Goal: Check status: Check status

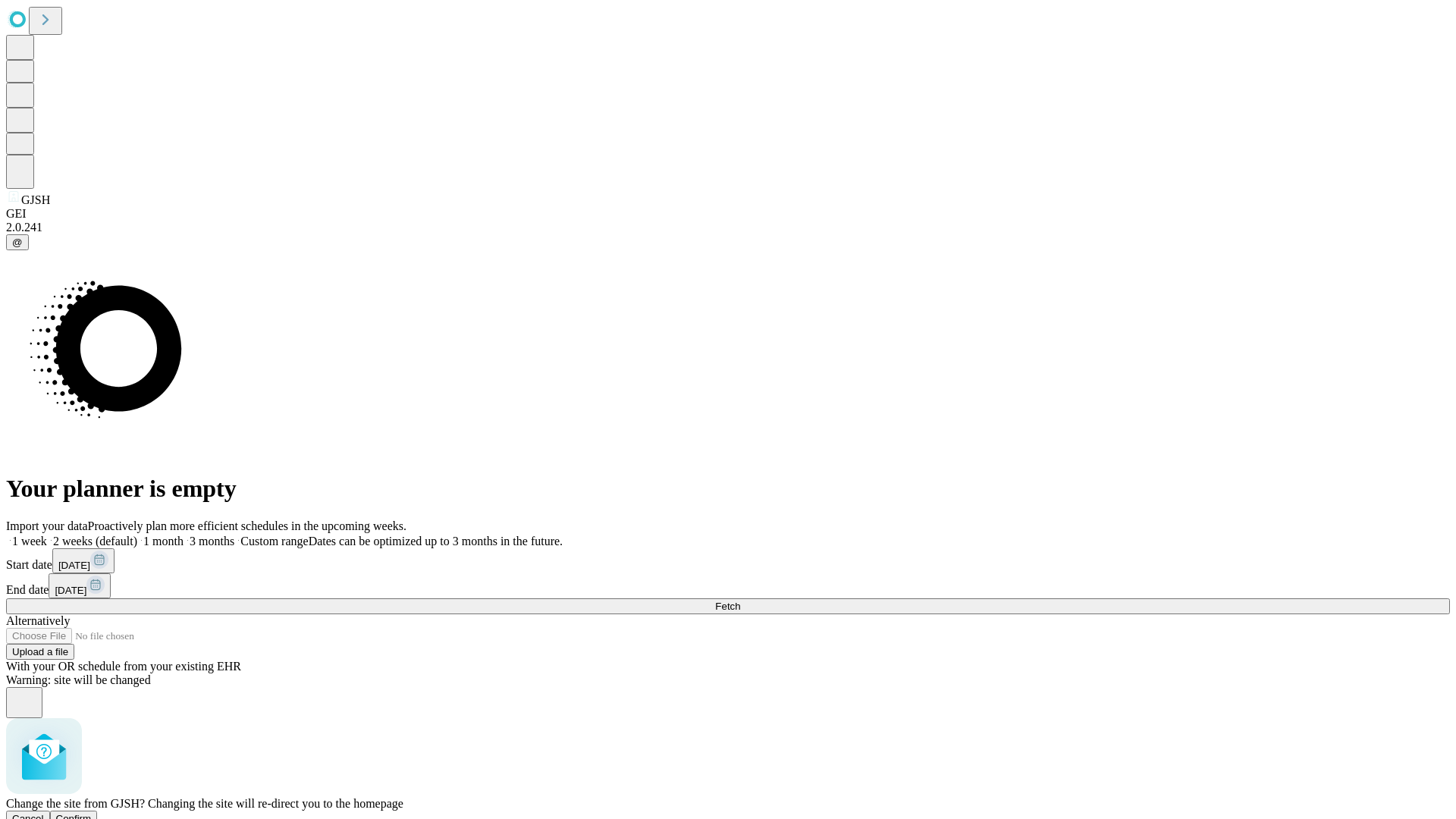
click at [92, 813] on span "Confirm" at bounding box center [74, 818] width 35 height 11
click at [138, 535] on label "2 weeks (default)" at bounding box center [92, 541] width 90 height 13
click at [740, 601] on span "Fetch" at bounding box center [728, 606] width 25 height 11
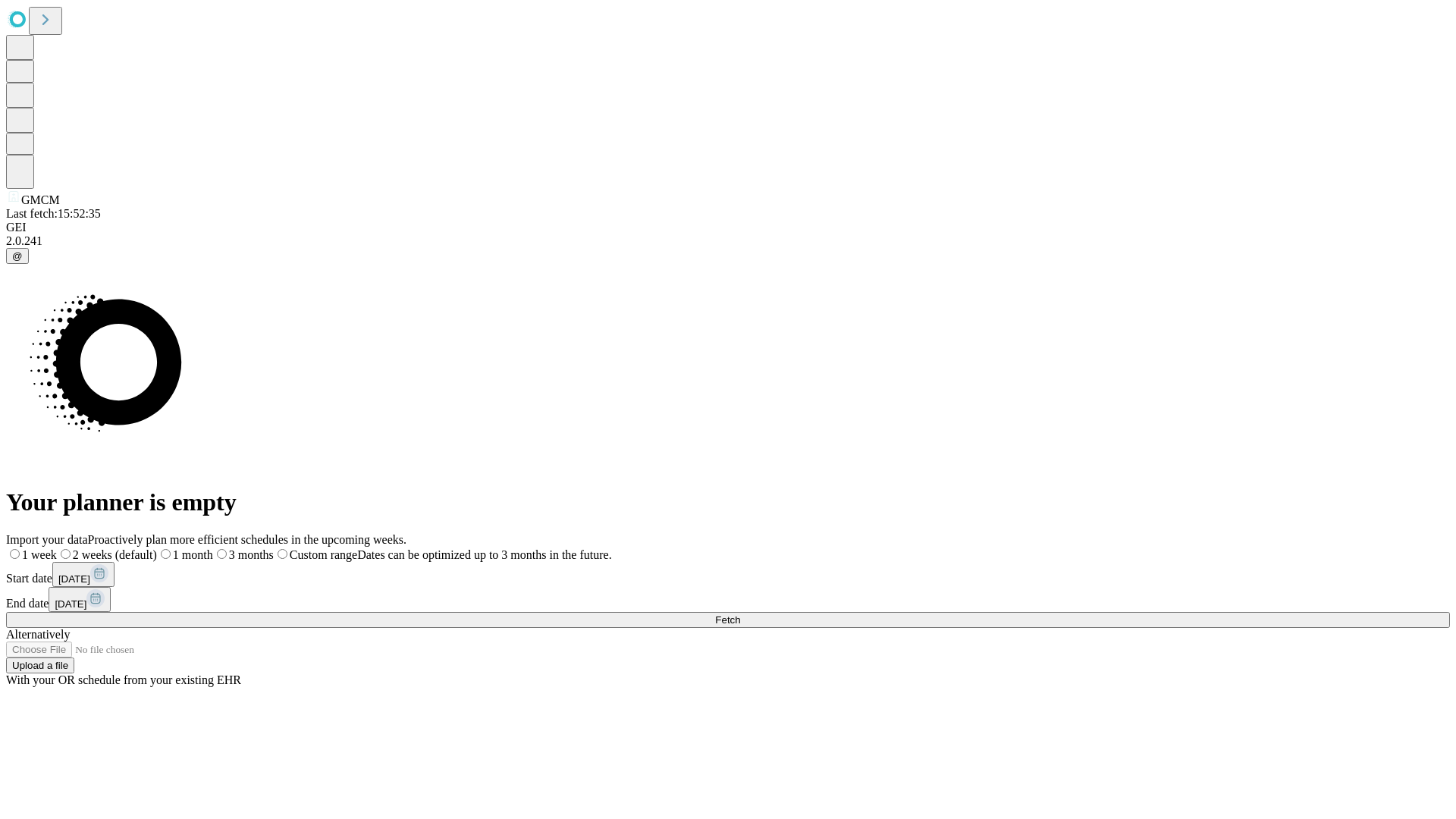
click at [157, 548] on label "2 weeks (default)" at bounding box center [106, 554] width 100 height 13
click at [740, 614] on span "Fetch" at bounding box center [728, 619] width 25 height 11
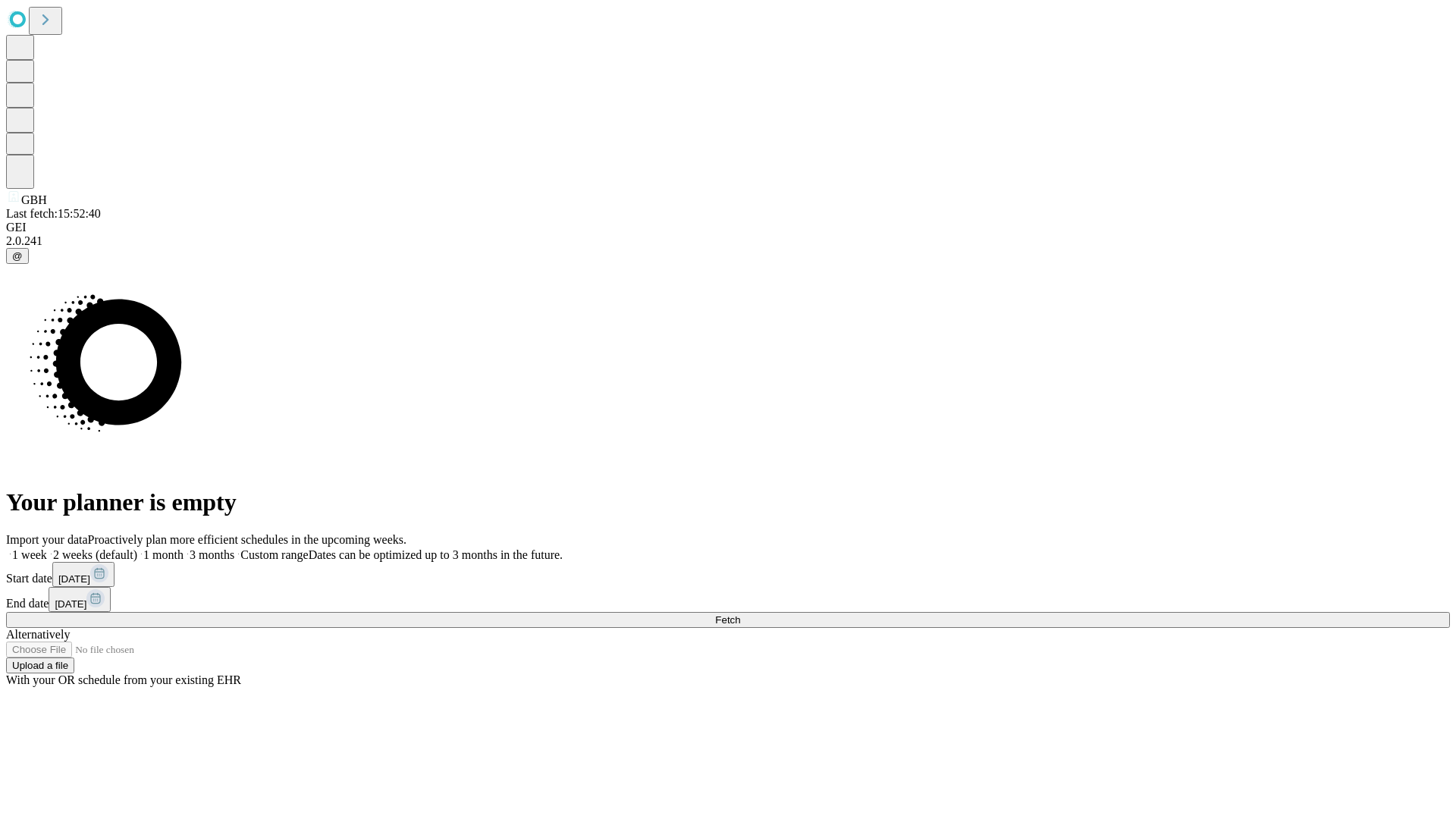
click at [138, 548] on label "2 weeks (default)" at bounding box center [92, 554] width 90 height 13
click at [740, 614] on span "Fetch" at bounding box center [728, 619] width 25 height 11
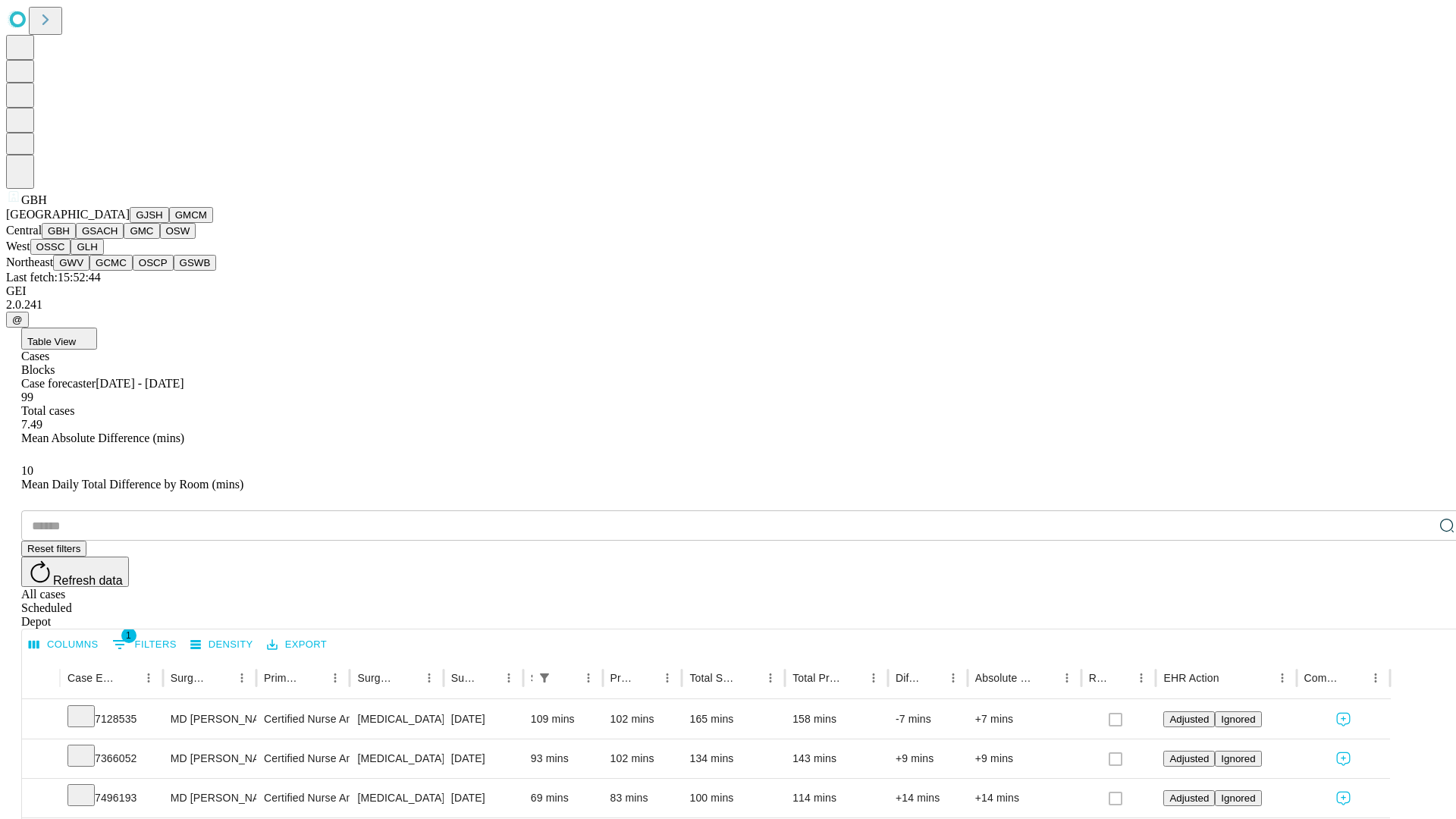
click at [117, 239] on button "GSACH" at bounding box center [100, 230] width 48 height 16
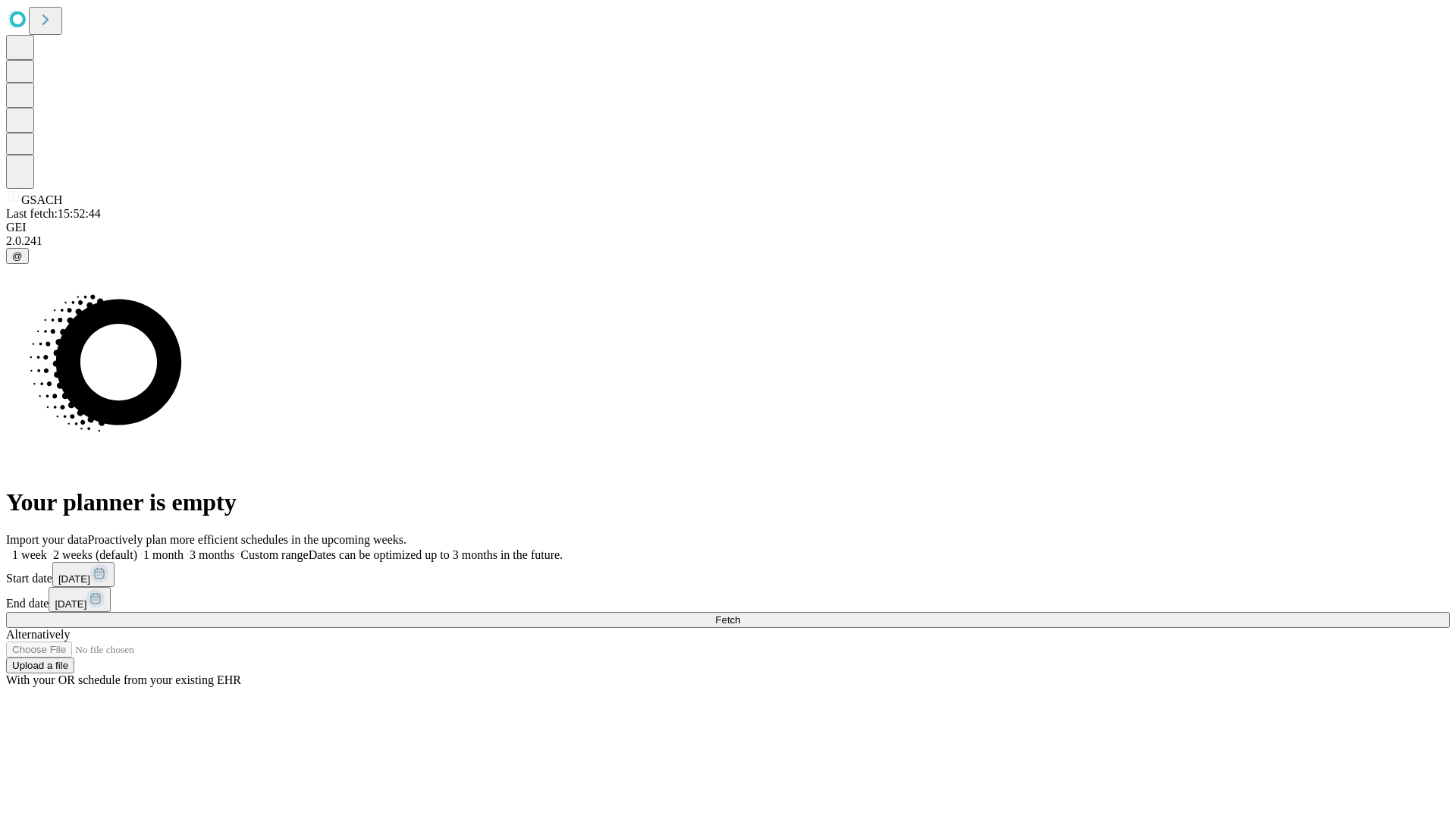
click at [740, 614] on span "Fetch" at bounding box center [728, 619] width 25 height 11
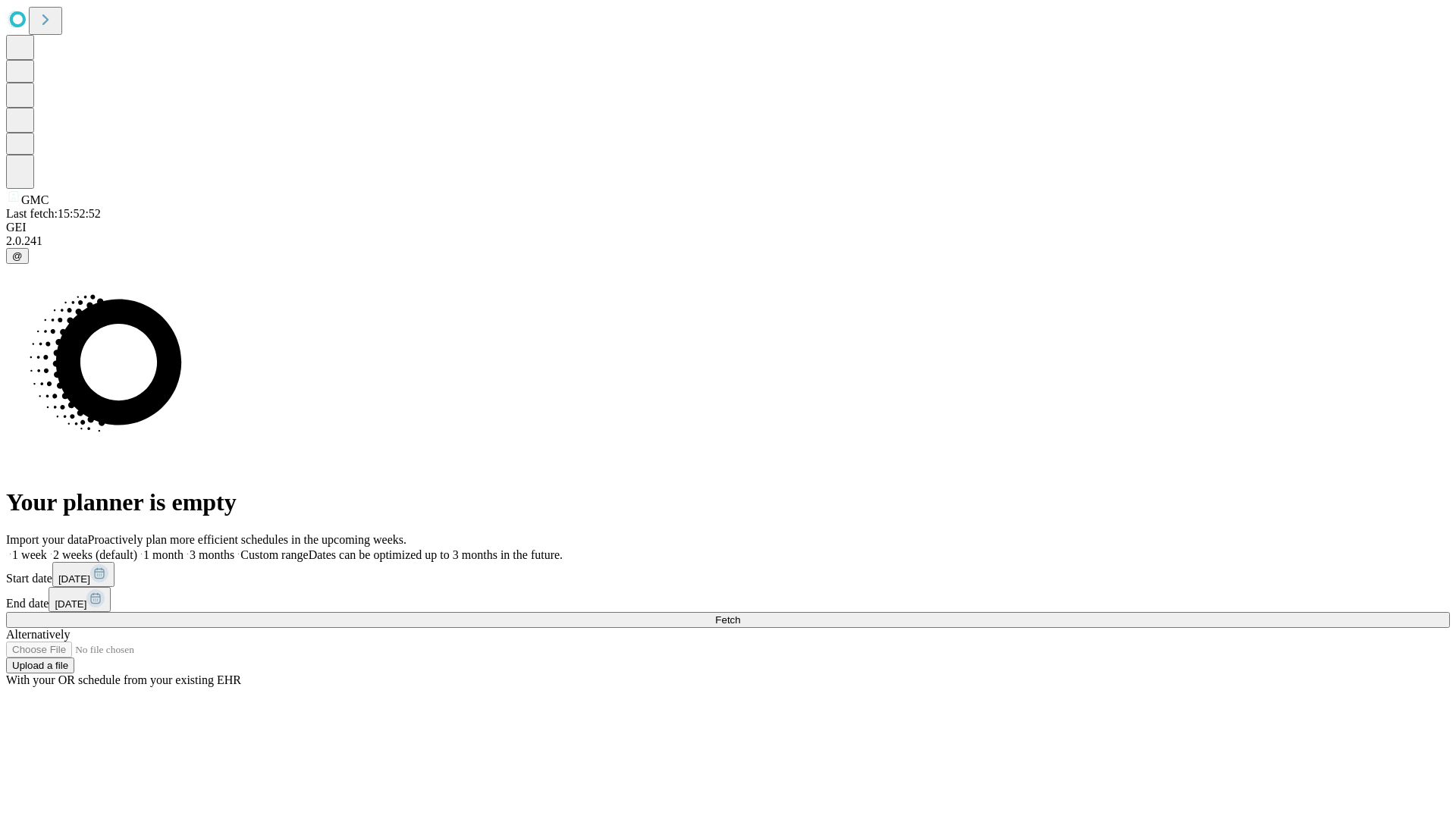
click at [138, 548] on label "2 weeks (default)" at bounding box center [92, 554] width 90 height 13
click at [740, 614] on span "Fetch" at bounding box center [728, 619] width 25 height 11
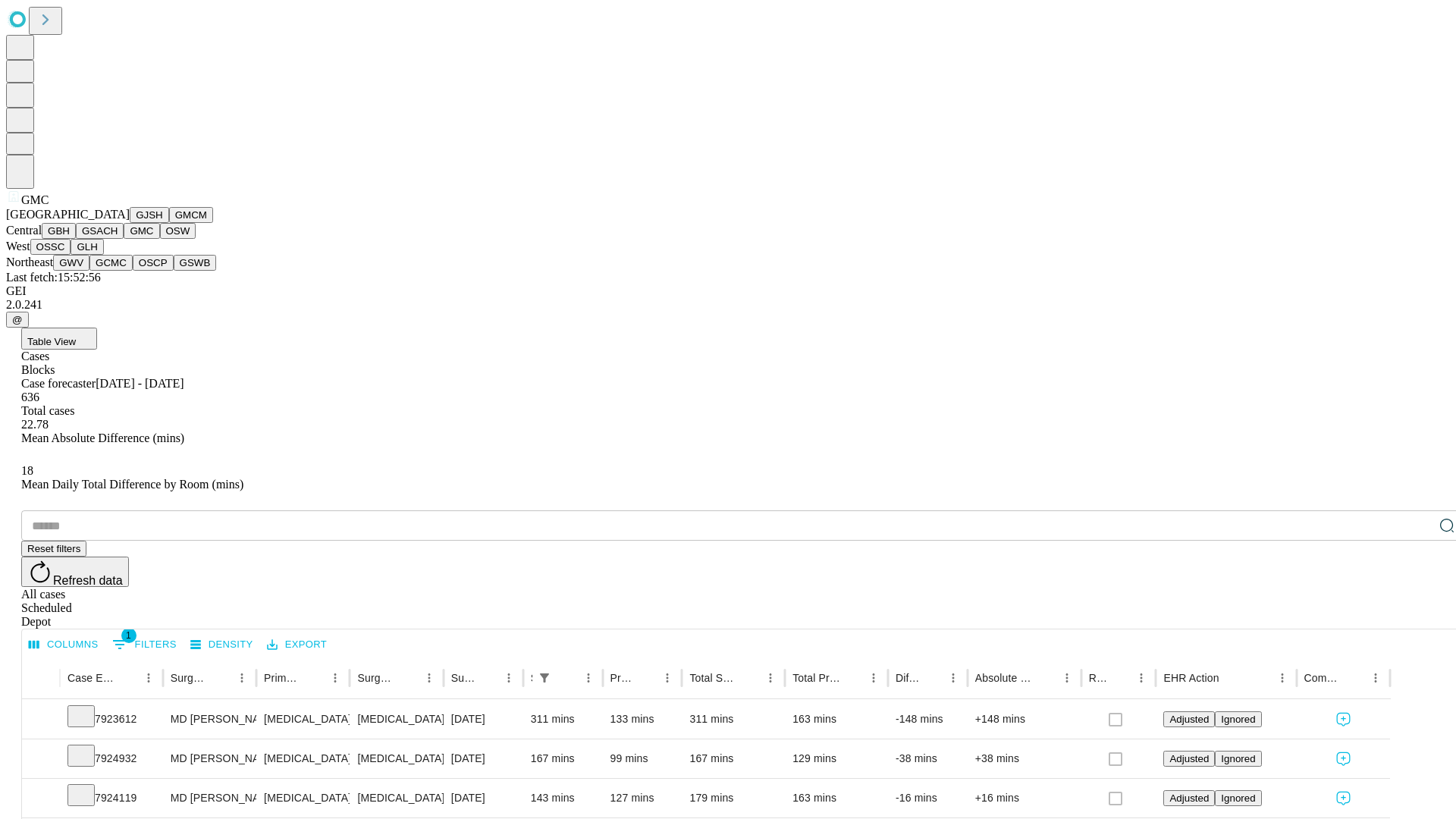
click at [160, 239] on button "OSW" at bounding box center [178, 230] width 36 height 16
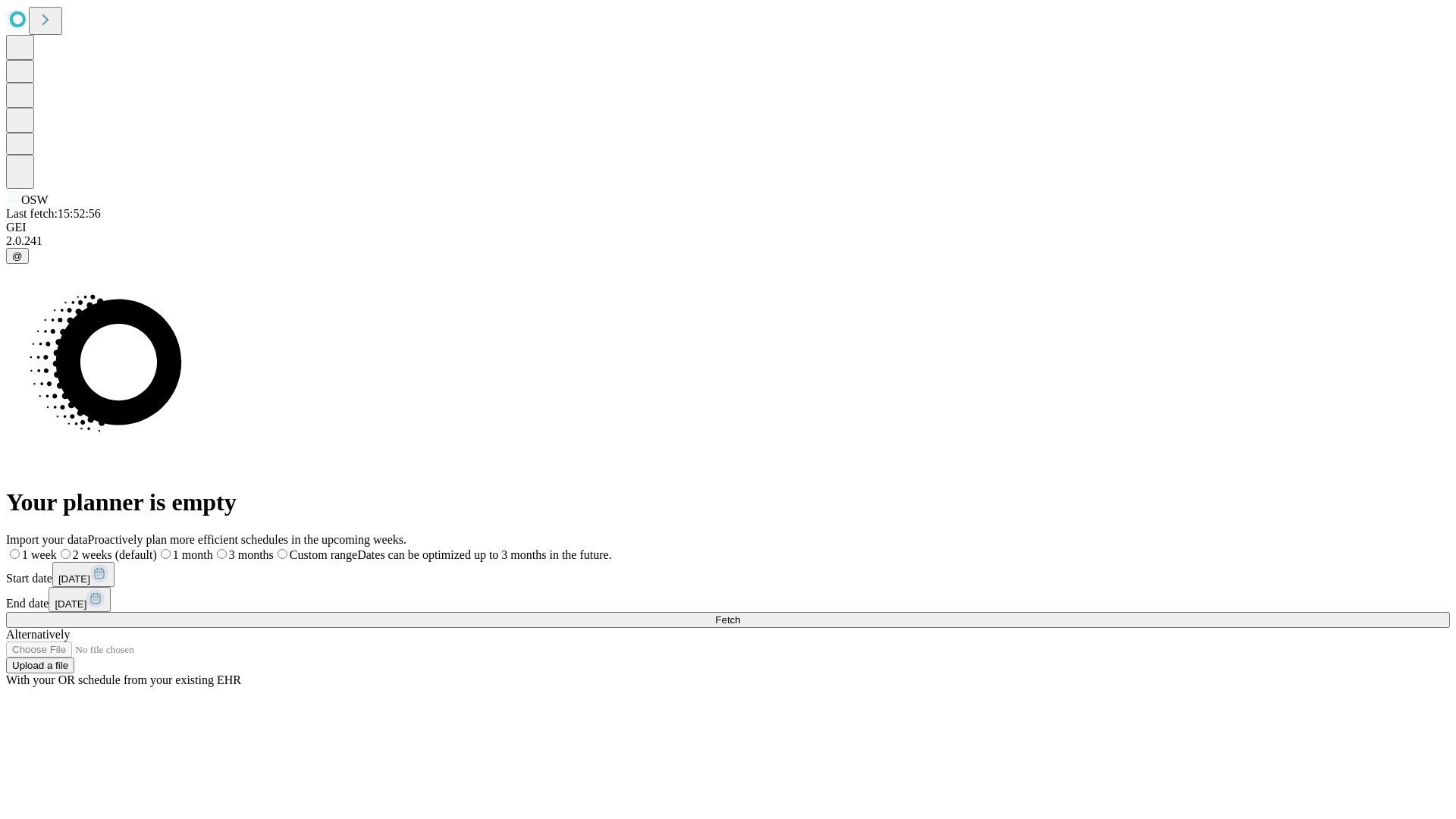
click at [740, 614] on span "Fetch" at bounding box center [728, 619] width 25 height 11
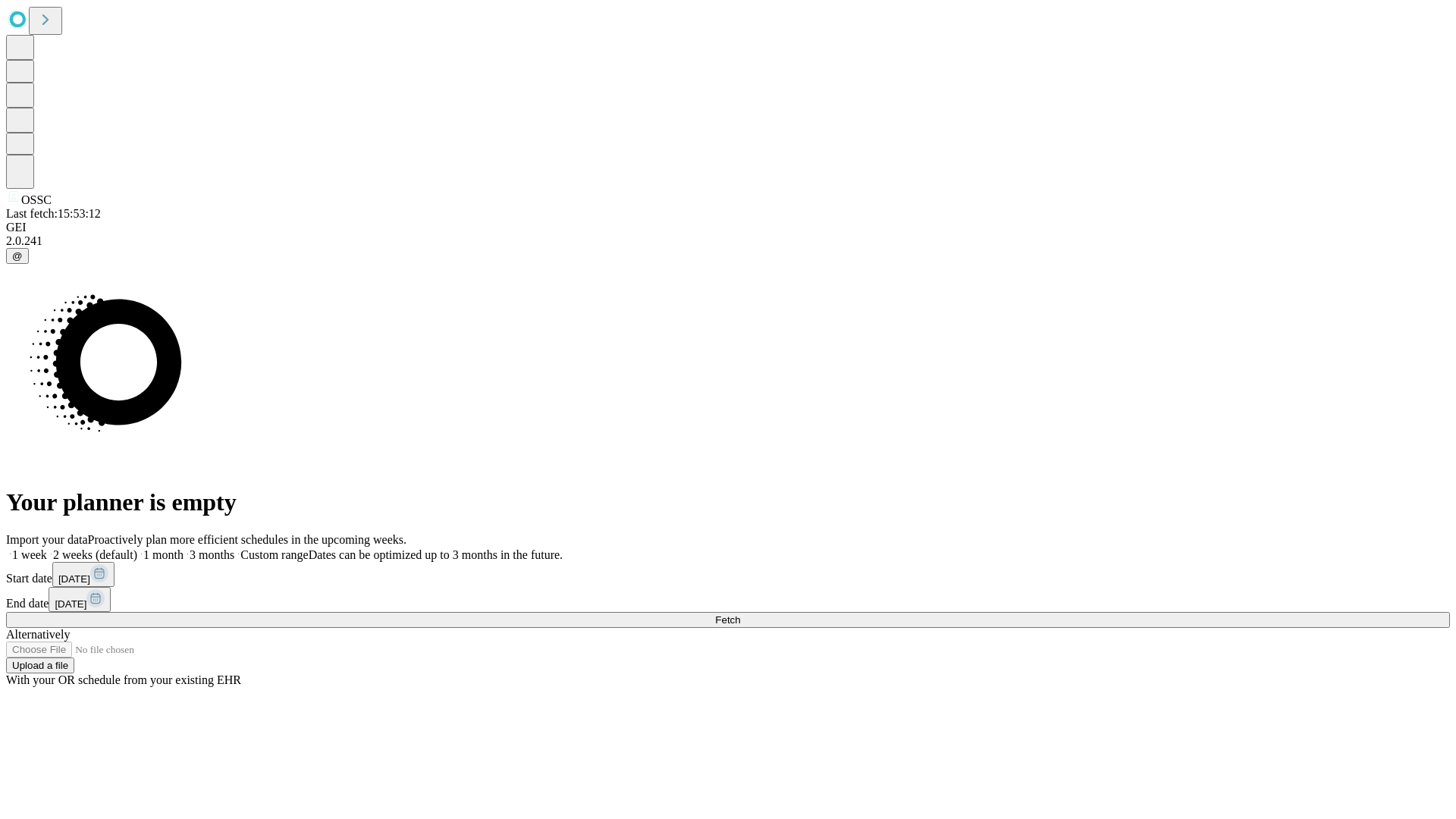
click at [138, 548] on label "2 weeks (default)" at bounding box center [92, 554] width 90 height 13
click at [740, 614] on span "Fetch" at bounding box center [728, 619] width 25 height 11
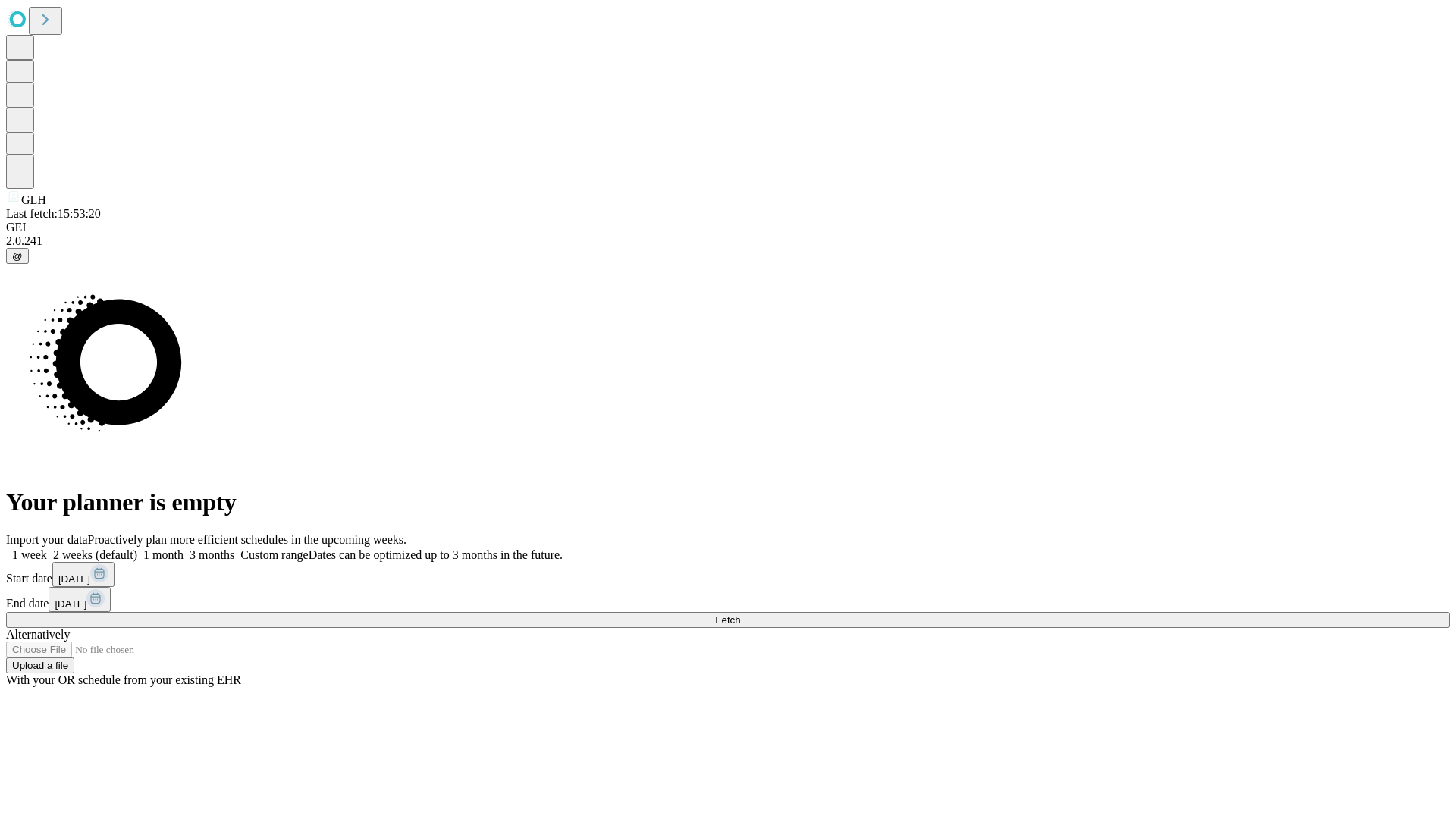
click at [138, 548] on label "2 weeks (default)" at bounding box center [92, 554] width 90 height 13
click at [740, 614] on span "Fetch" at bounding box center [728, 619] width 25 height 11
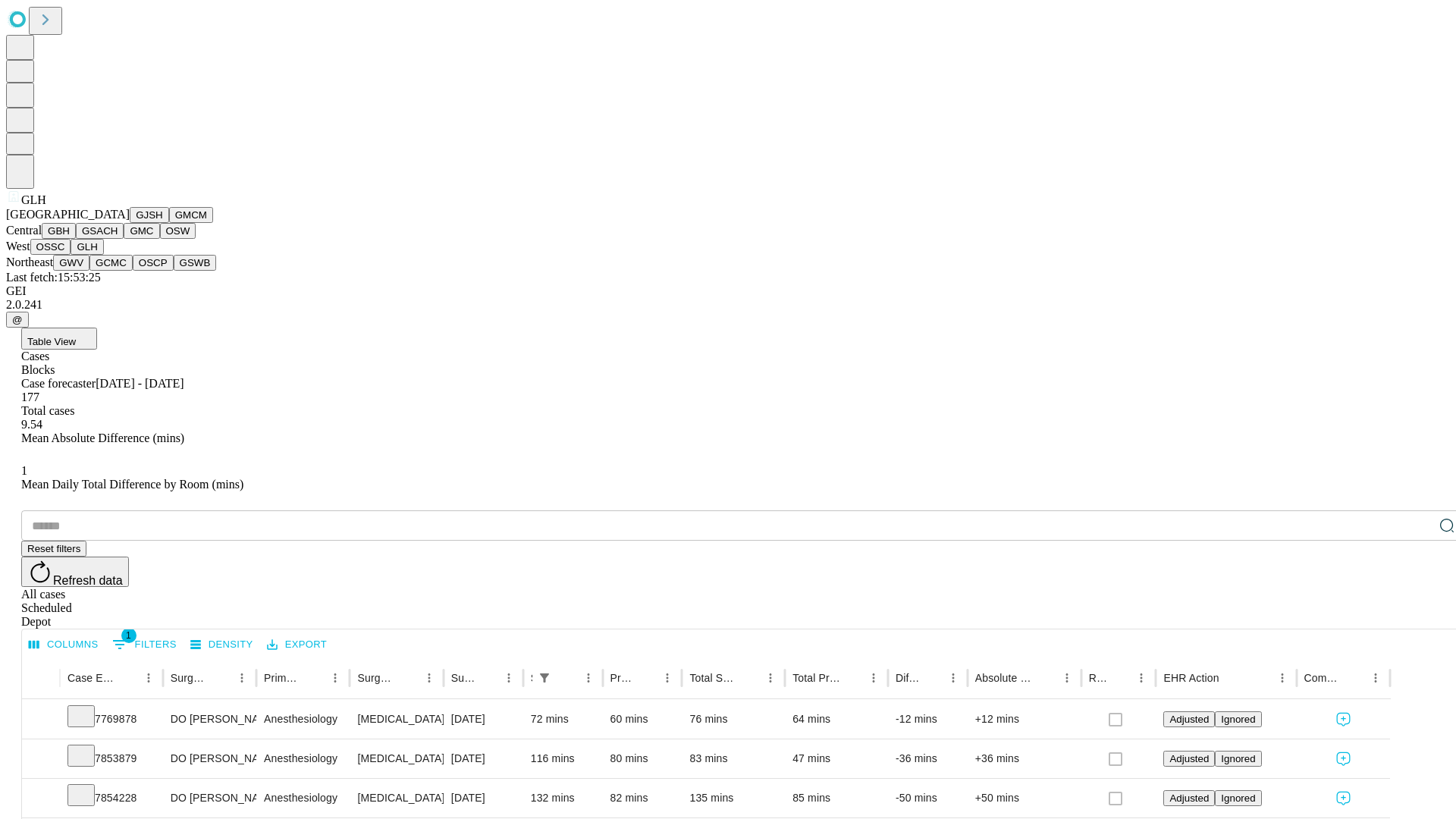
click at [89, 271] on button "GWV" at bounding box center [71, 262] width 36 height 16
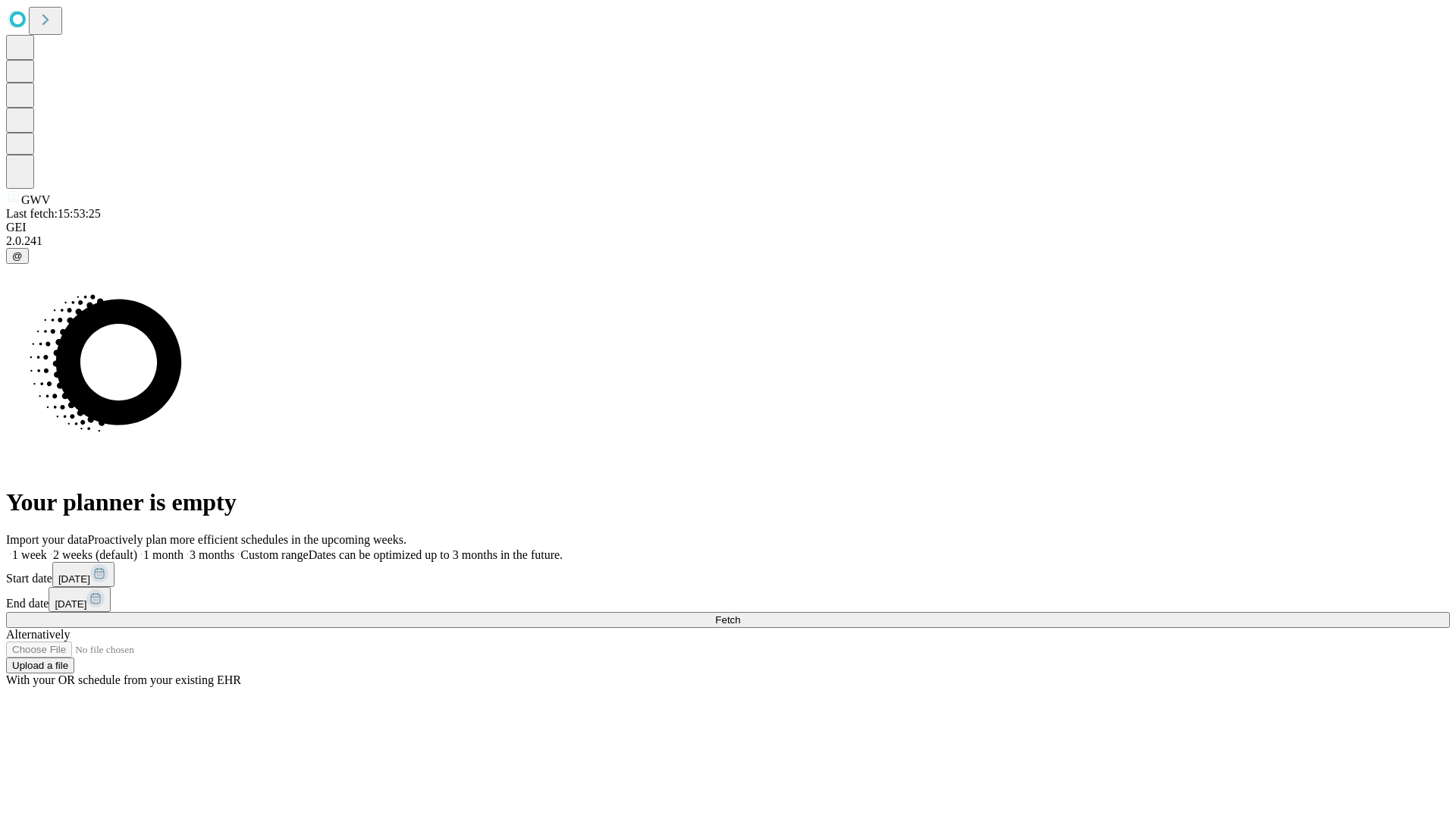
click at [138, 548] on label "2 weeks (default)" at bounding box center [92, 554] width 90 height 13
click at [740, 614] on span "Fetch" at bounding box center [728, 619] width 25 height 11
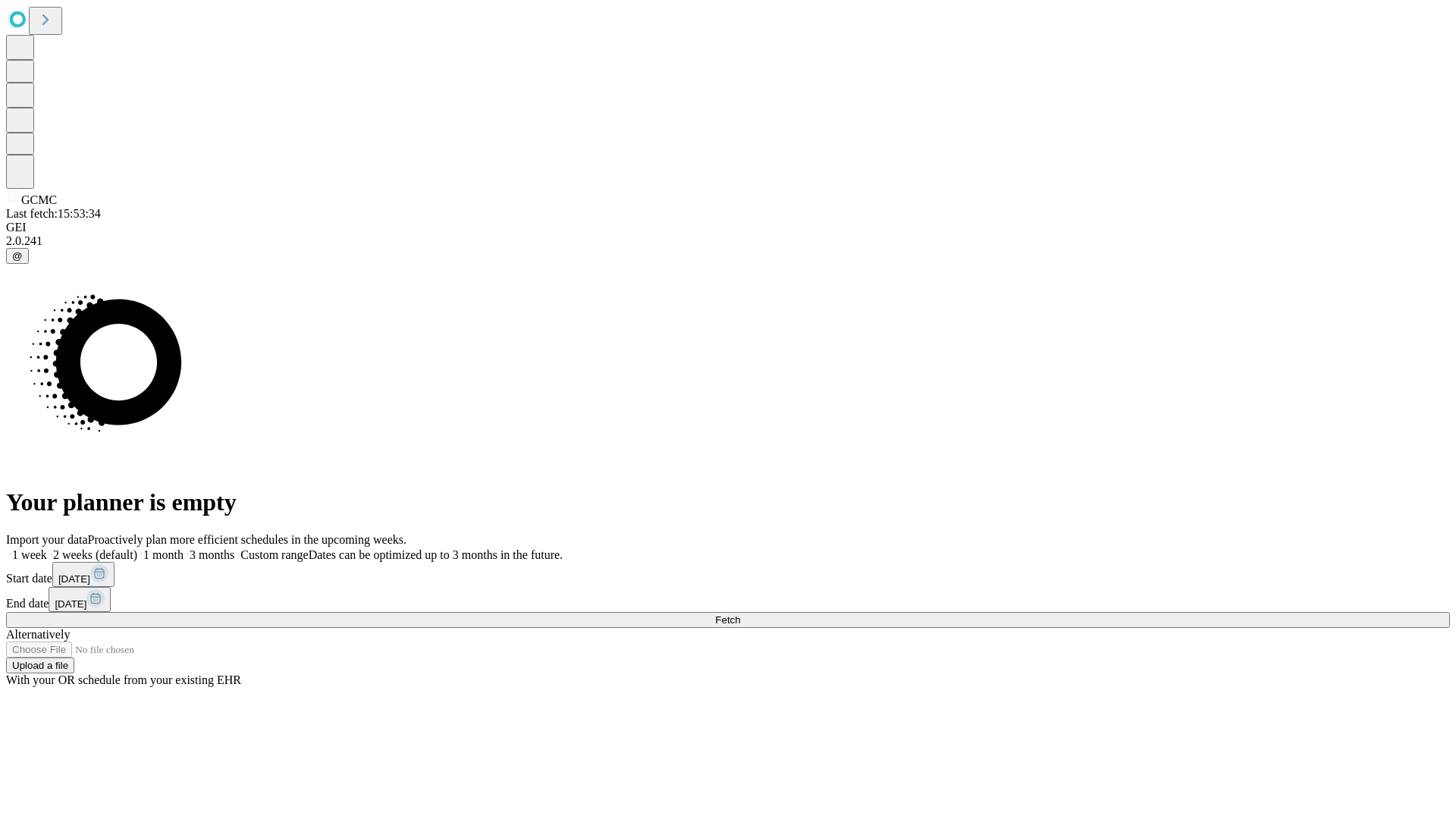
click at [138, 548] on label "2 weeks (default)" at bounding box center [92, 554] width 90 height 13
click at [740, 614] on span "Fetch" at bounding box center [728, 619] width 25 height 11
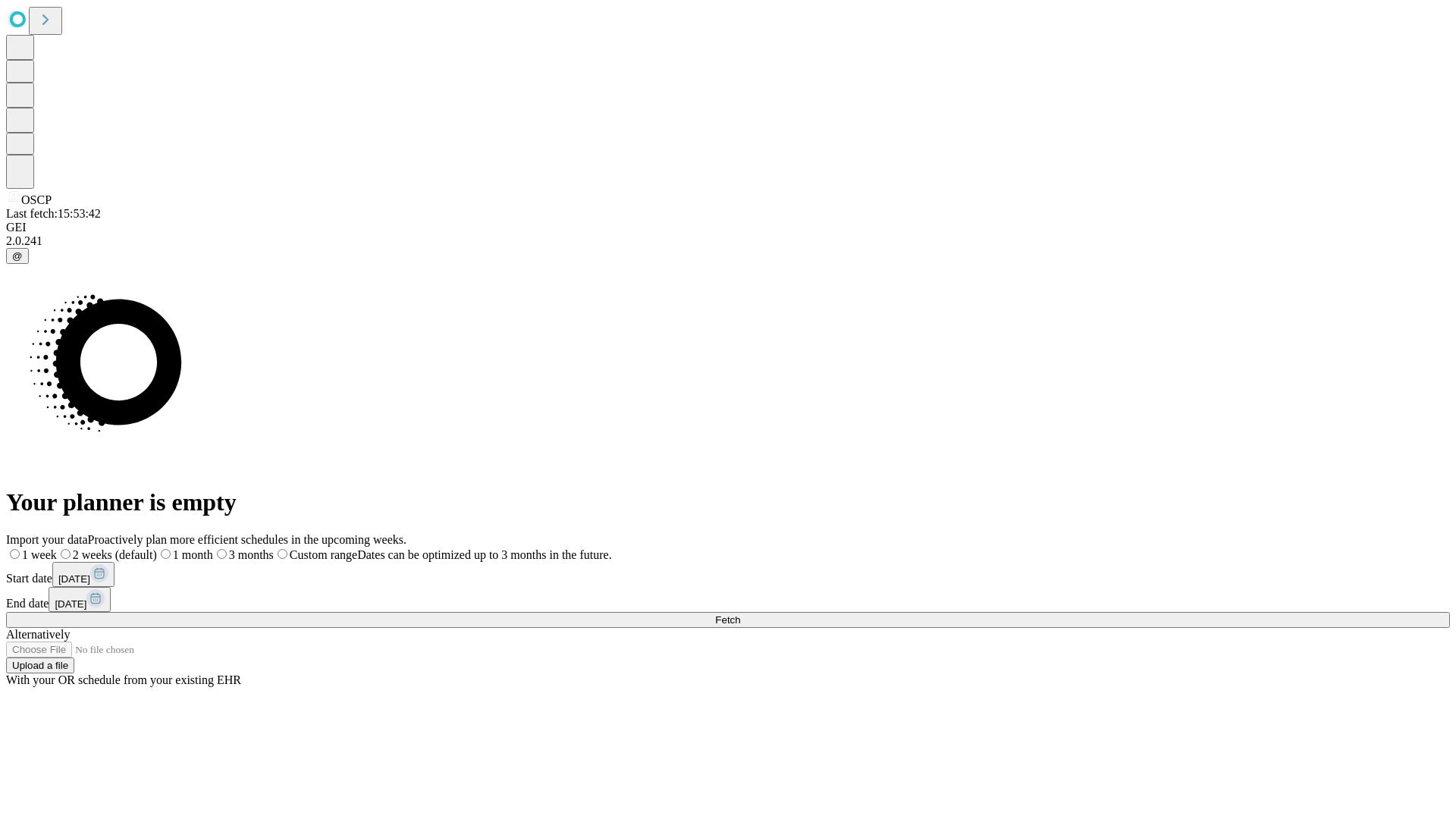
click at [740, 614] on span "Fetch" at bounding box center [728, 619] width 25 height 11
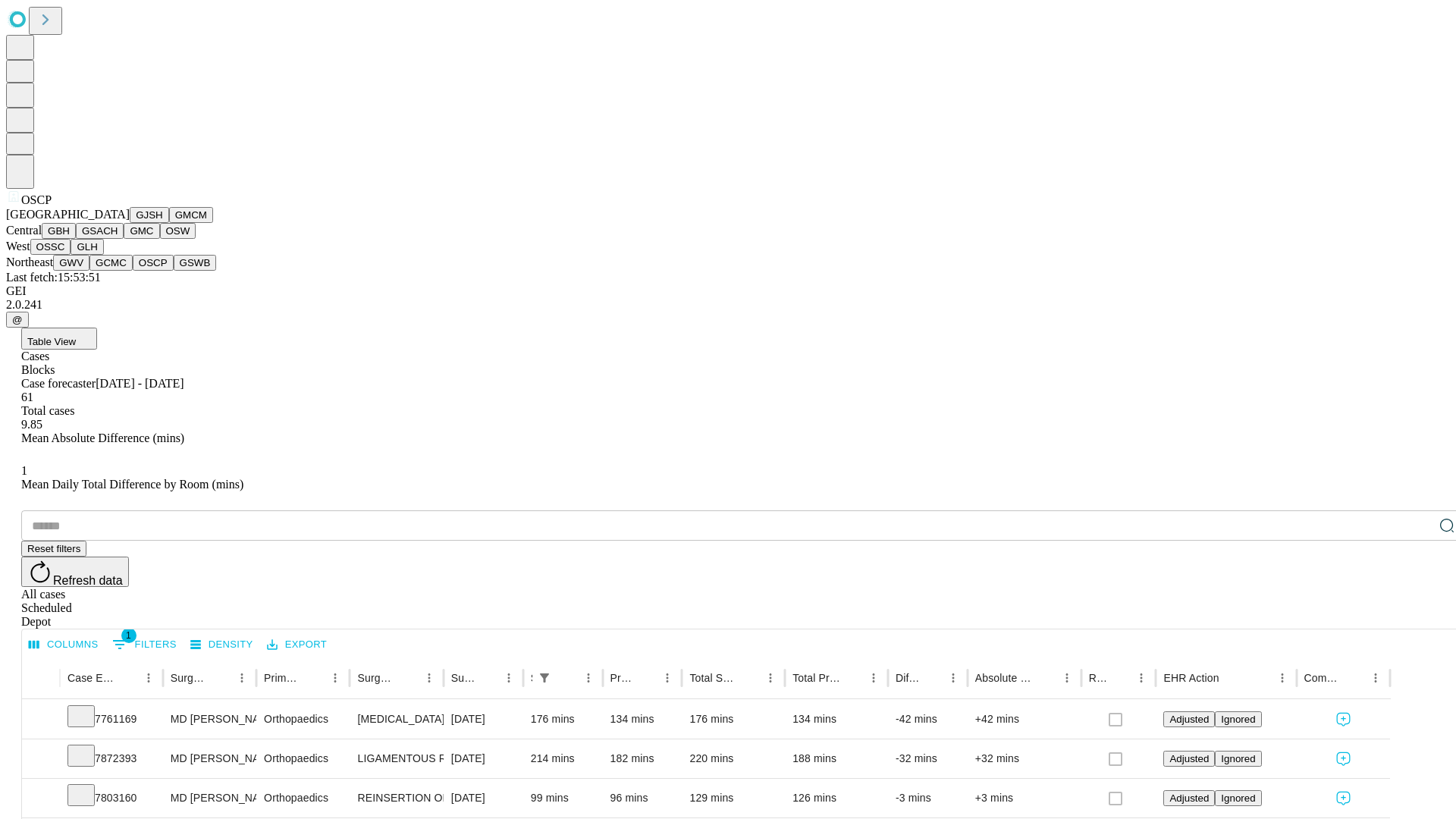
click at [174, 271] on button "GSWB" at bounding box center [195, 262] width 43 height 16
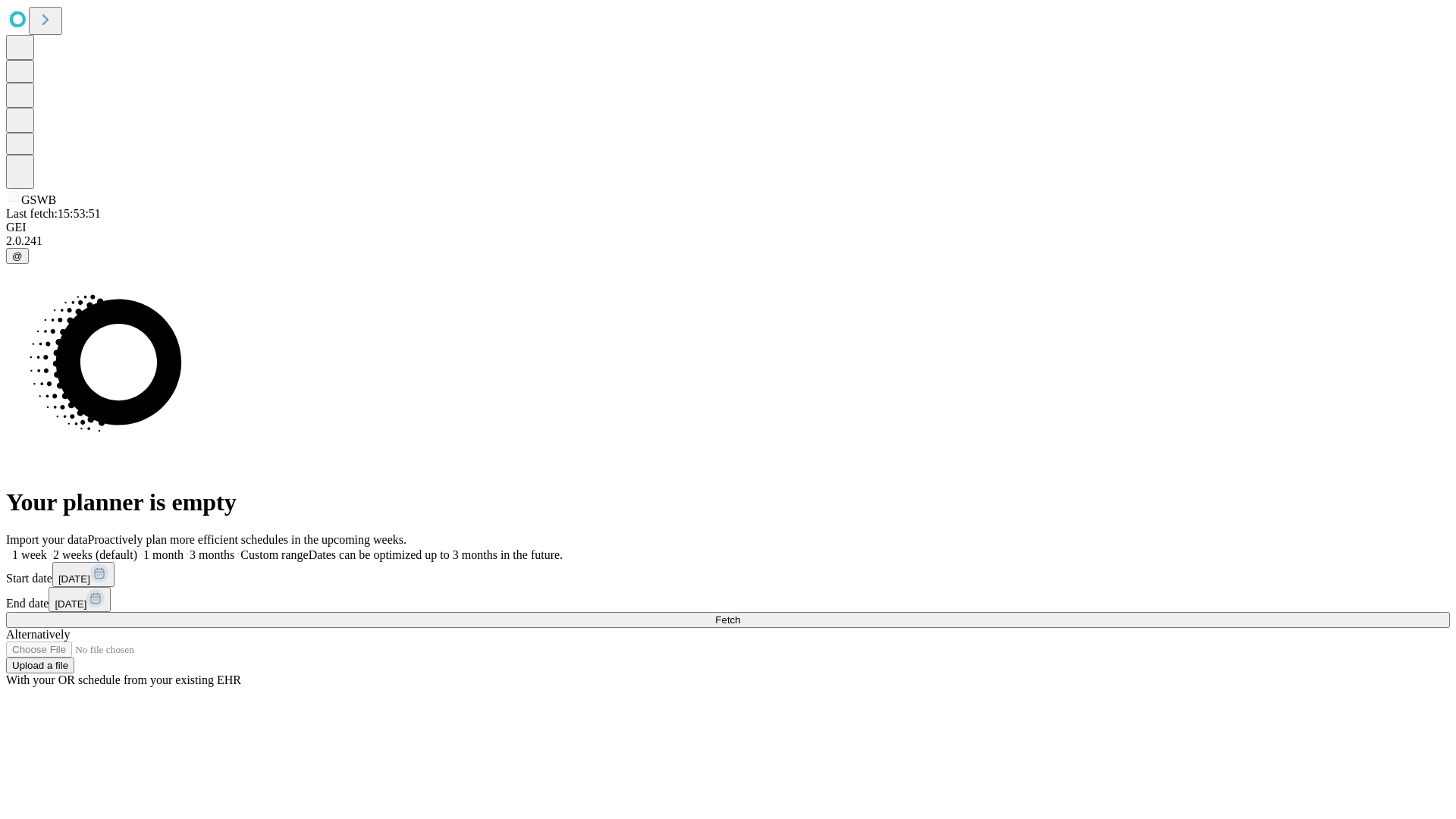
click at [138, 548] on label "2 weeks (default)" at bounding box center [92, 554] width 90 height 13
click at [740, 614] on span "Fetch" at bounding box center [728, 619] width 25 height 11
